Goal: Find specific page/section: Find specific page/section

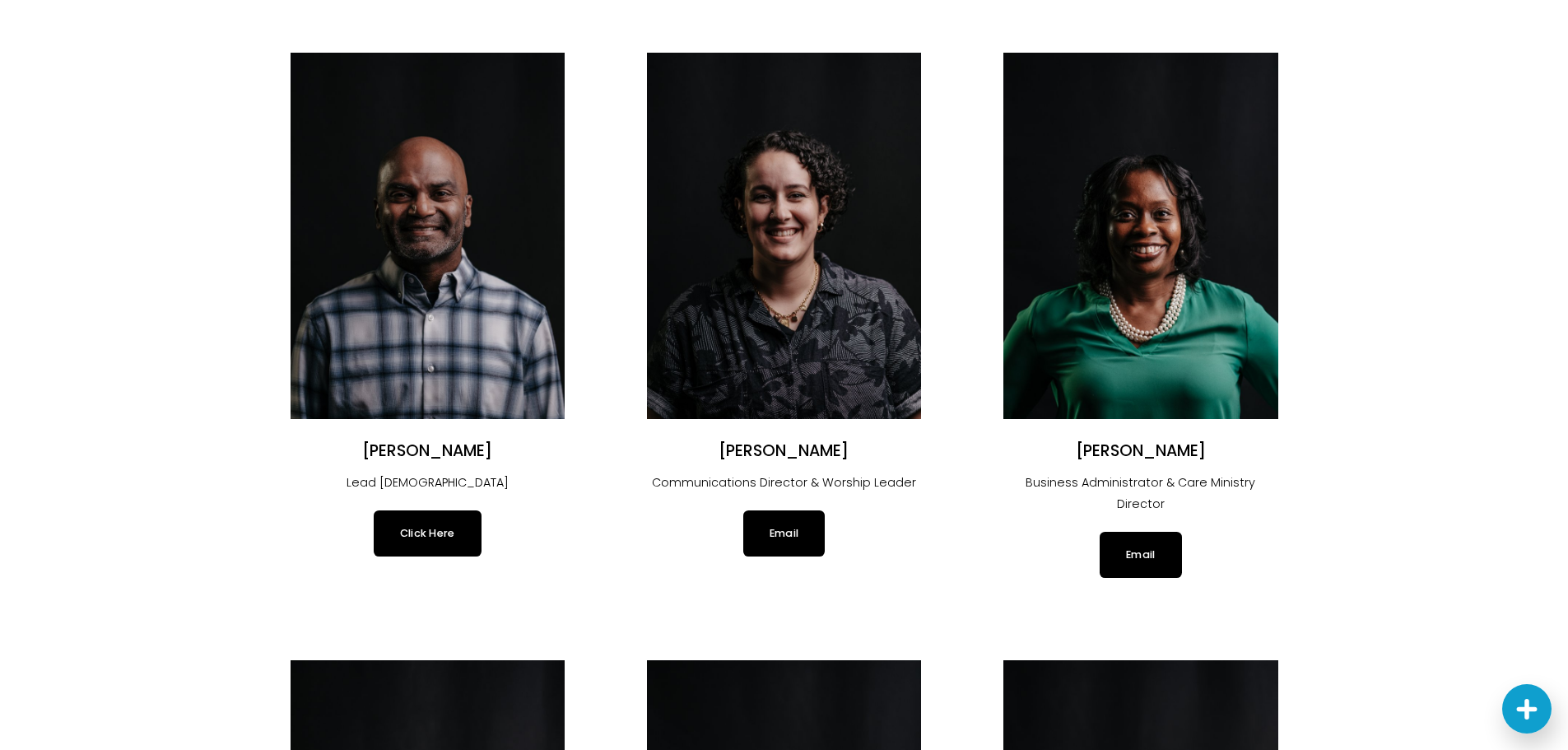
scroll to position [165, 0]
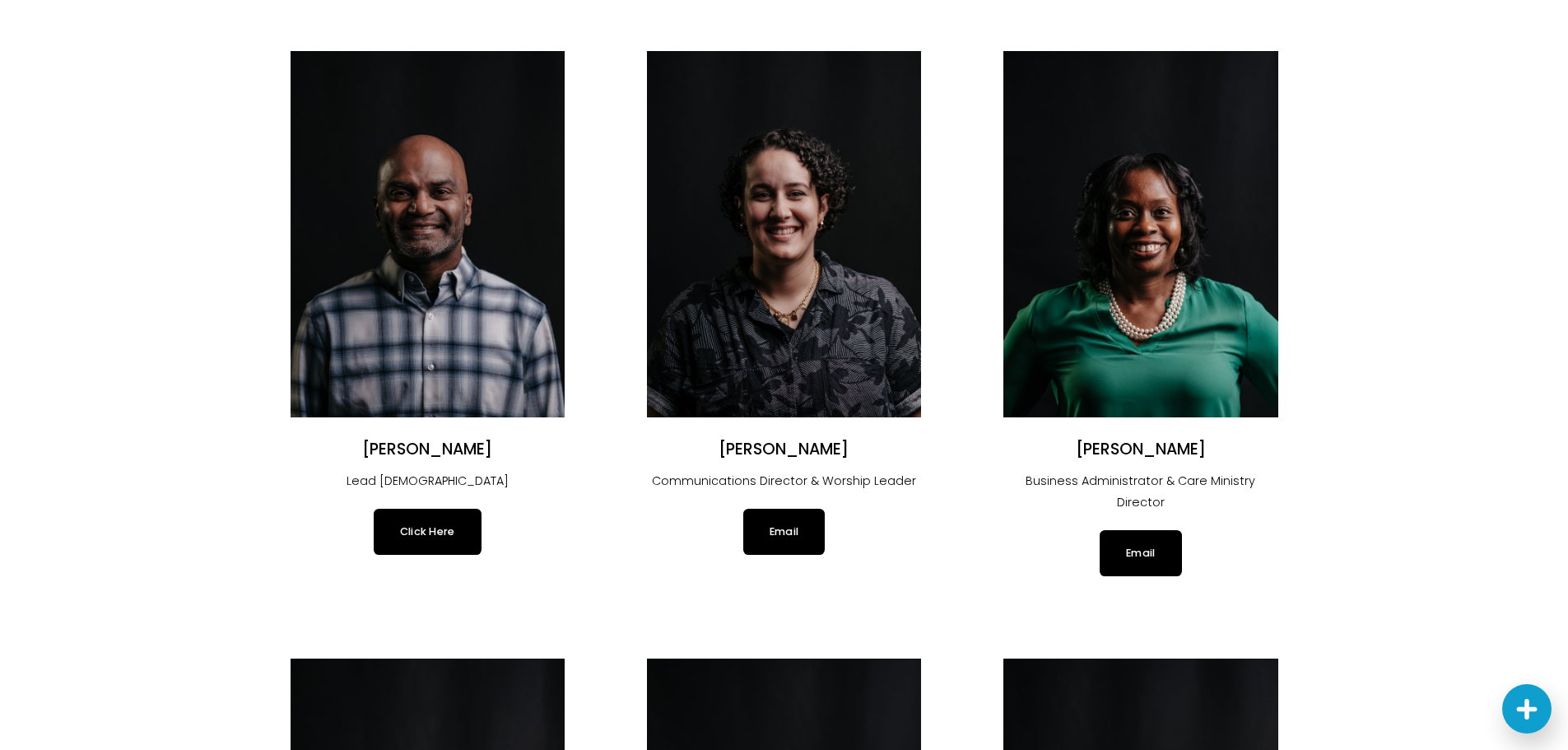
click at [461, 533] on link "Click Here" at bounding box center [427, 532] width 108 height 47
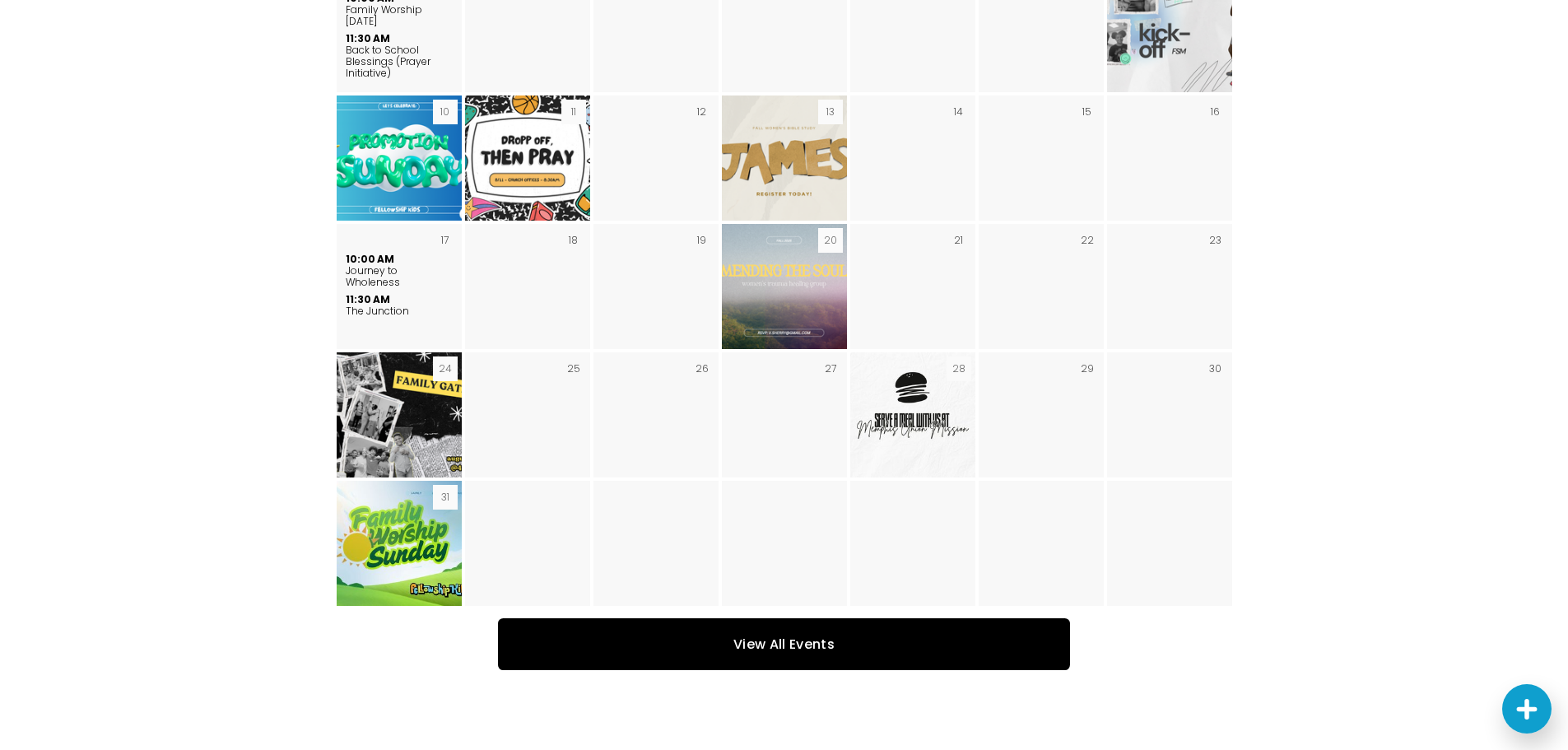
scroll to position [3788, 0]
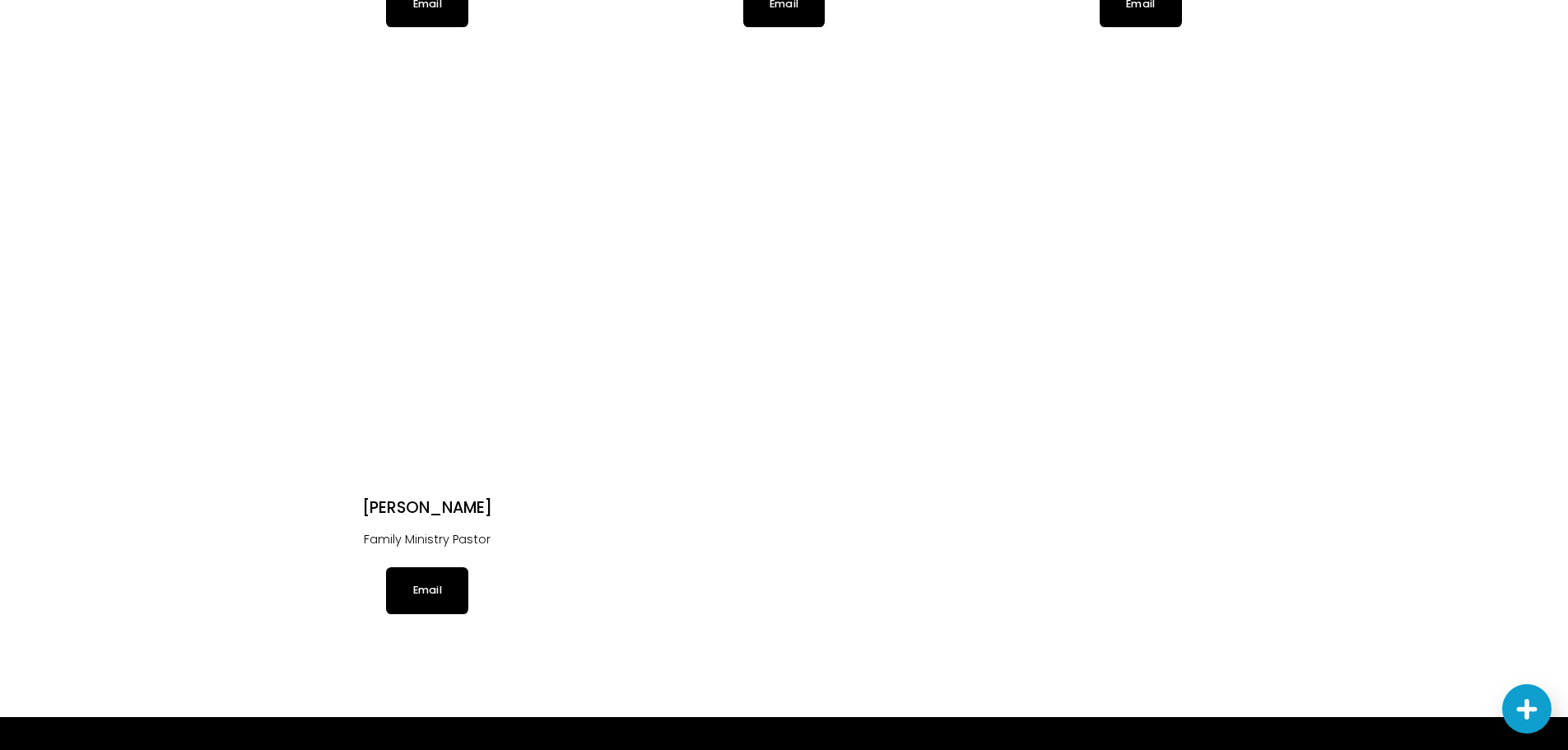
scroll to position [3129, 0]
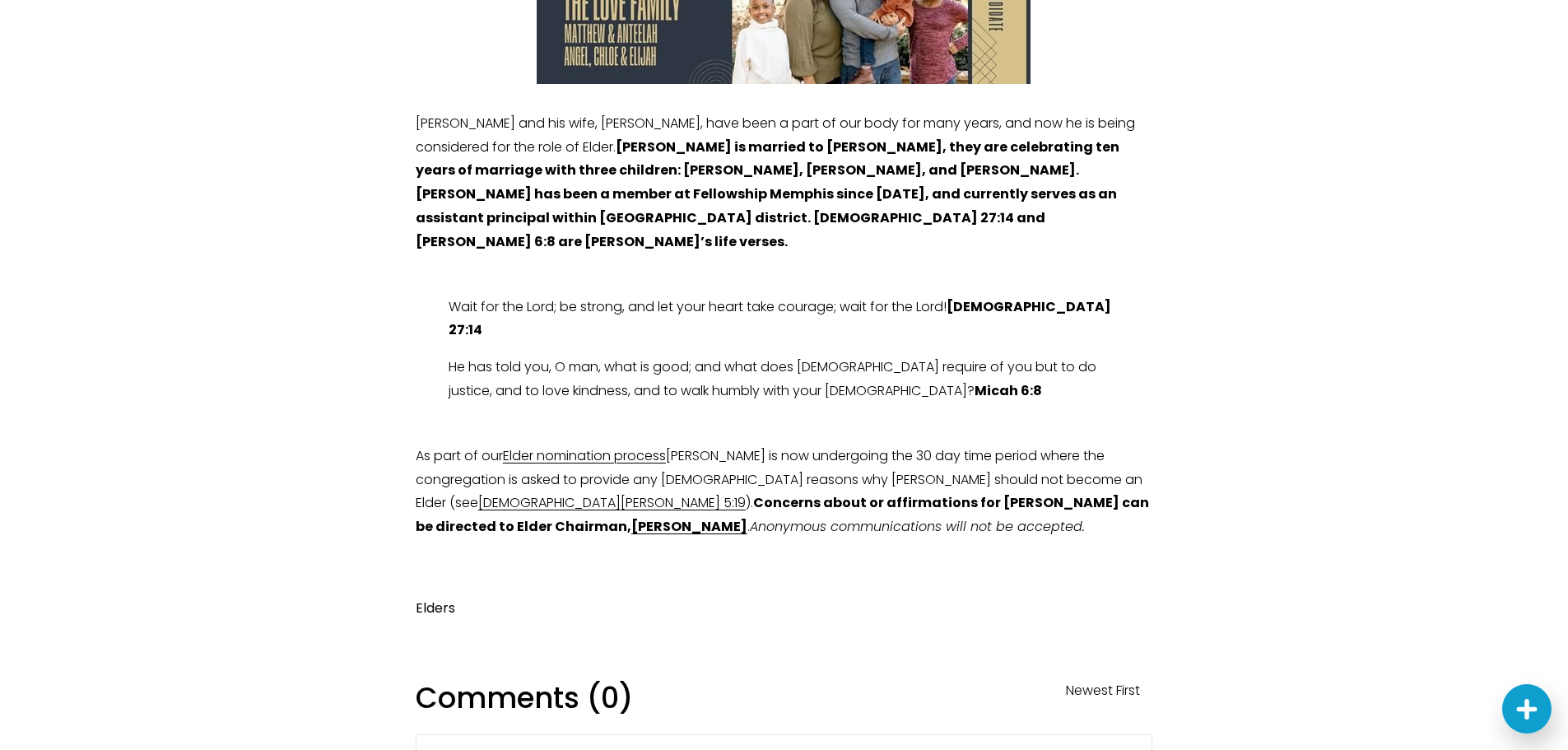
scroll to position [412, 0]
